Goal: Task Accomplishment & Management: Manage account settings

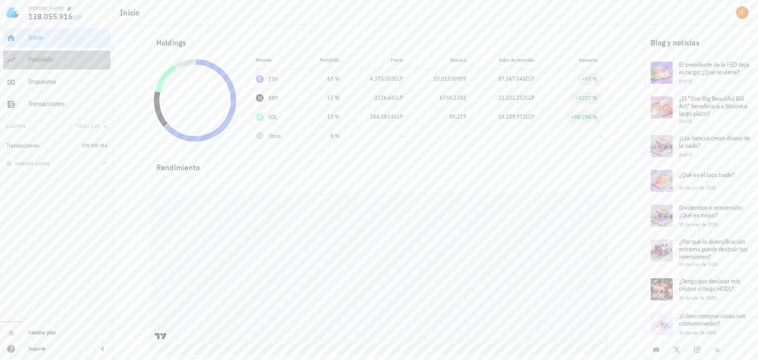
click at [71, 67] on div "Portafolio" at bounding box center [67, 60] width 79 height 18
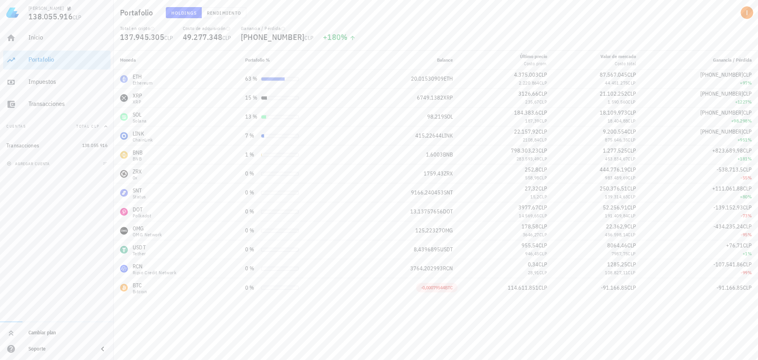
click at [235, 19] on div "Holdings Rendimiento" at bounding box center [329, 12] width 336 height 21
click at [224, 10] on span "Rendimiento" at bounding box center [224, 13] width 35 height 6
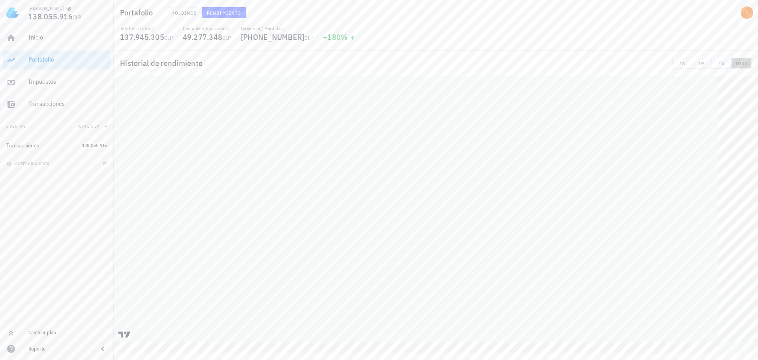
click at [745, 68] on button "TODO" at bounding box center [742, 63] width 20 height 11
